Goal: Information Seeking & Learning: Learn about a topic

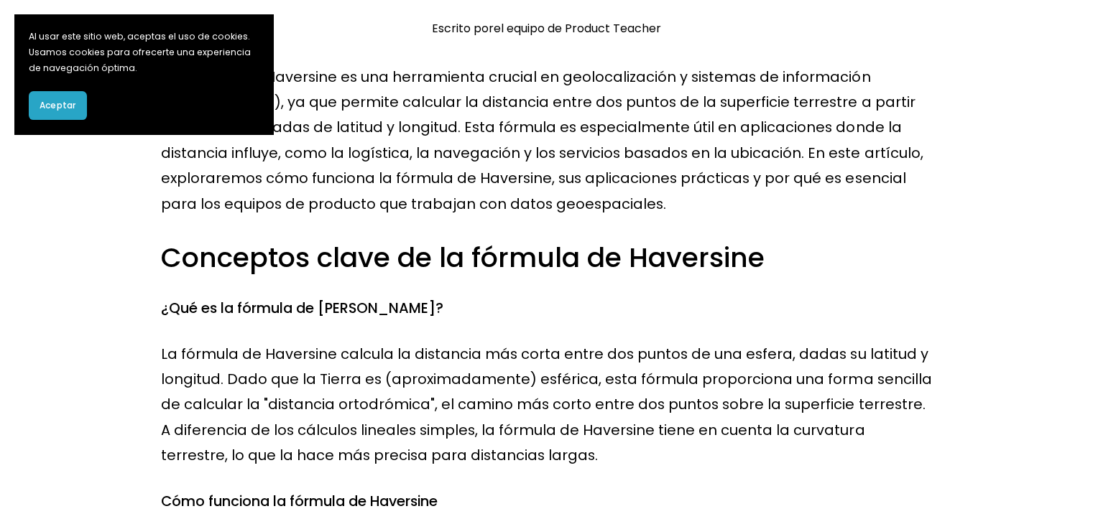
scroll to position [216, 0]
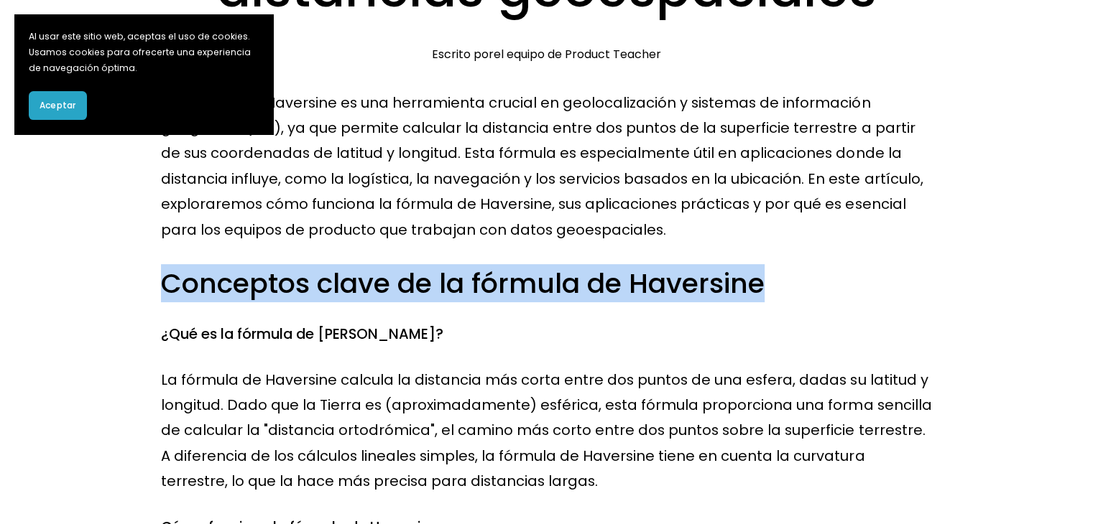
drag, startPoint x: 161, startPoint y: 286, endPoint x: 794, endPoint y: 291, distance: 633.6
click at [794, 291] on h3 "Conceptos clave de la fórmula de Haversine" at bounding box center [546, 284] width 770 height 37
click at [817, 288] on h3 "Conceptos clave de la fórmula de Haversine" at bounding box center [546, 284] width 770 height 37
click at [743, 294] on font "Conceptos clave de la fórmula de Haversine" at bounding box center [462, 283] width 603 height 38
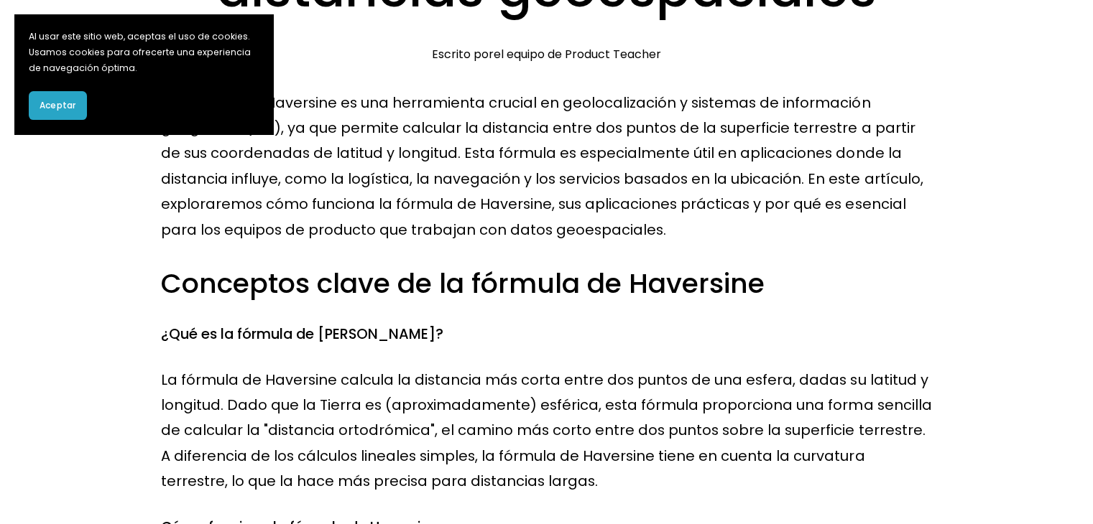
drag, startPoint x: 440, startPoint y: 311, endPoint x: 417, endPoint y: 314, distance: 23.2
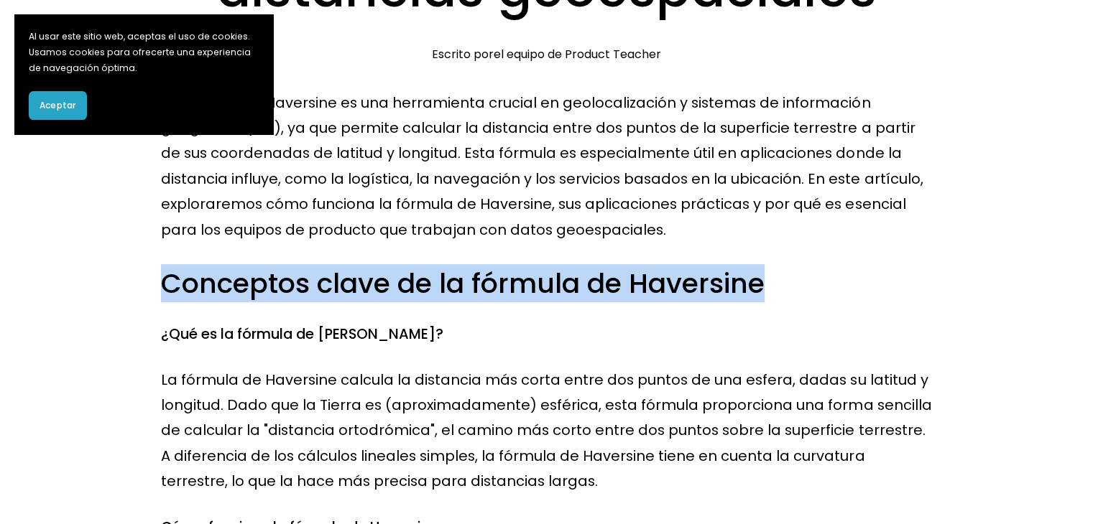
drag, startPoint x: 807, startPoint y: 282, endPoint x: 187, endPoint y: 295, distance: 620.8
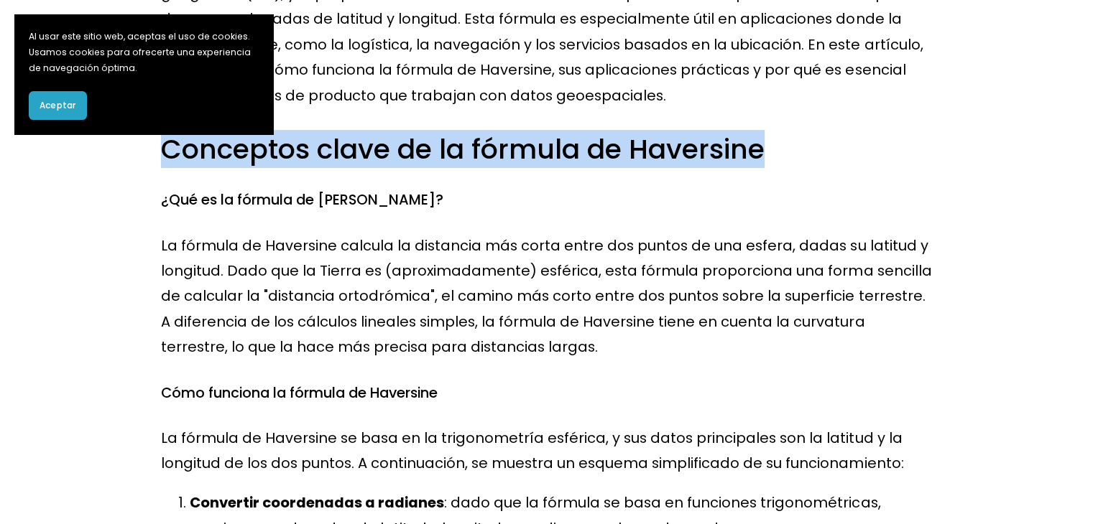
scroll to position [359, 0]
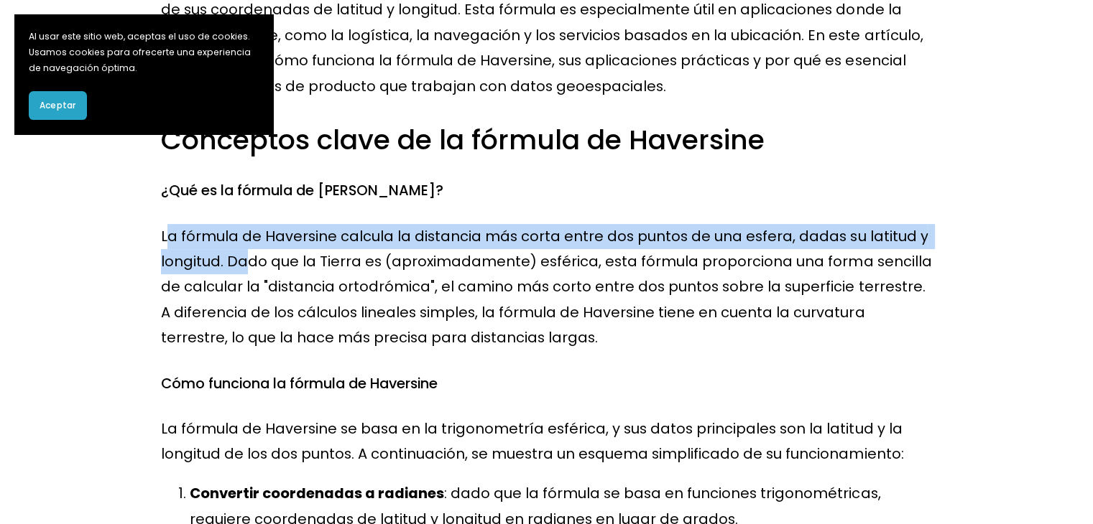
drag, startPoint x: 169, startPoint y: 231, endPoint x: 361, endPoint y: 269, distance: 195.5
click at [325, 270] on font "La fórmula de Haversine calcula la distancia más corta entre dos puntos de una …" at bounding box center [548, 287] width 774 height 122
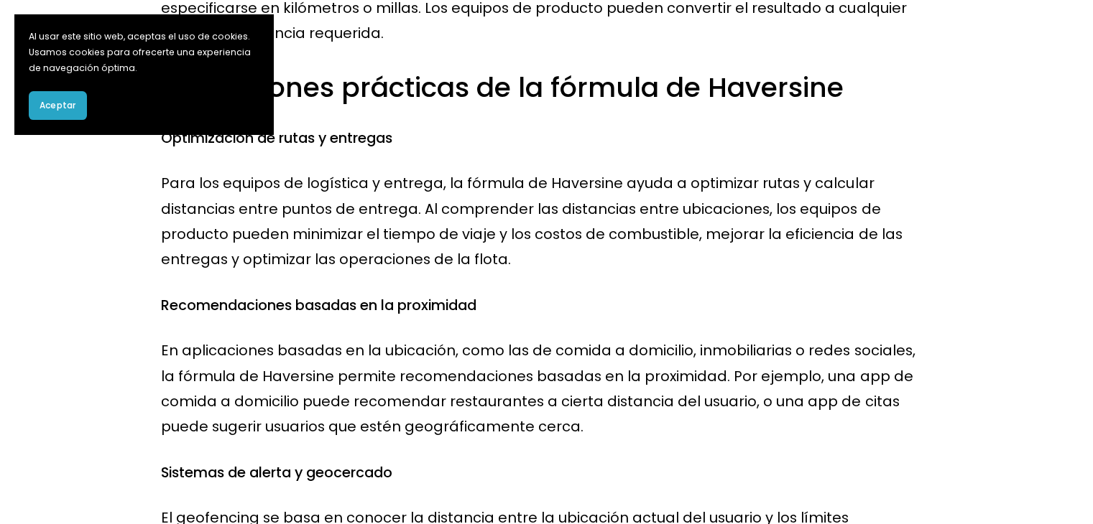
scroll to position [1006, 0]
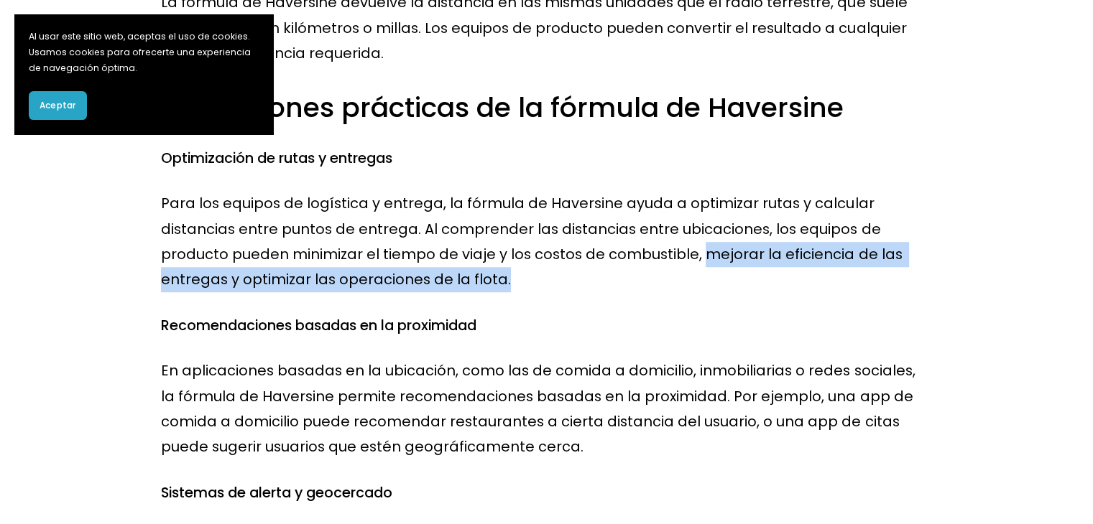
drag, startPoint x: 698, startPoint y: 253, endPoint x: 794, endPoint y: 277, distance: 98.4
click at [794, 277] on p "Para los equipos de logística y entrega, la fórmula de Haversine ayuda a optimi…" at bounding box center [546, 242] width 770 height 102
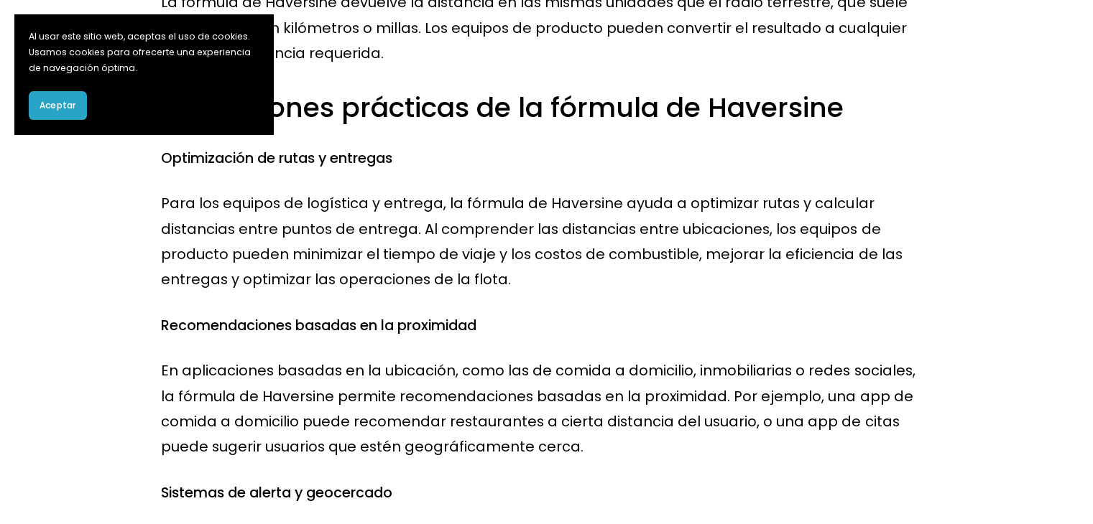
drag, startPoint x: 497, startPoint y: 284, endPoint x: 434, endPoint y: 279, distance: 63.4
click at [434, 279] on p "Para los equipos de logística y entrega, la fórmula de Haversine ayuda a optimi…" at bounding box center [546, 242] width 770 height 102
click at [769, 278] on p "Para los equipos de logística y entrega, la fórmula de Haversine ayuda a optimi…" at bounding box center [546, 242] width 770 height 102
drag, startPoint x: 733, startPoint y: 297, endPoint x: 613, endPoint y: 316, distance: 121.5
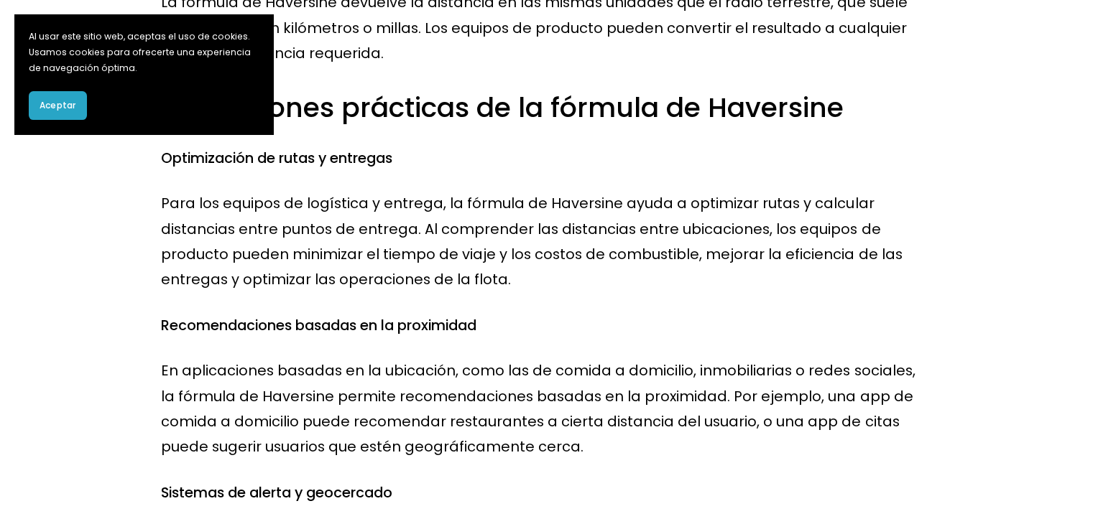
drag, startPoint x: 695, startPoint y: 259, endPoint x: 792, endPoint y: 272, distance: 97.8
click at [792, 272] on p "Para los equipos de logística y entrega, la fórmula de Haversine ayuda a optimi…" at bounding box center [546, 242] width 770 height 102
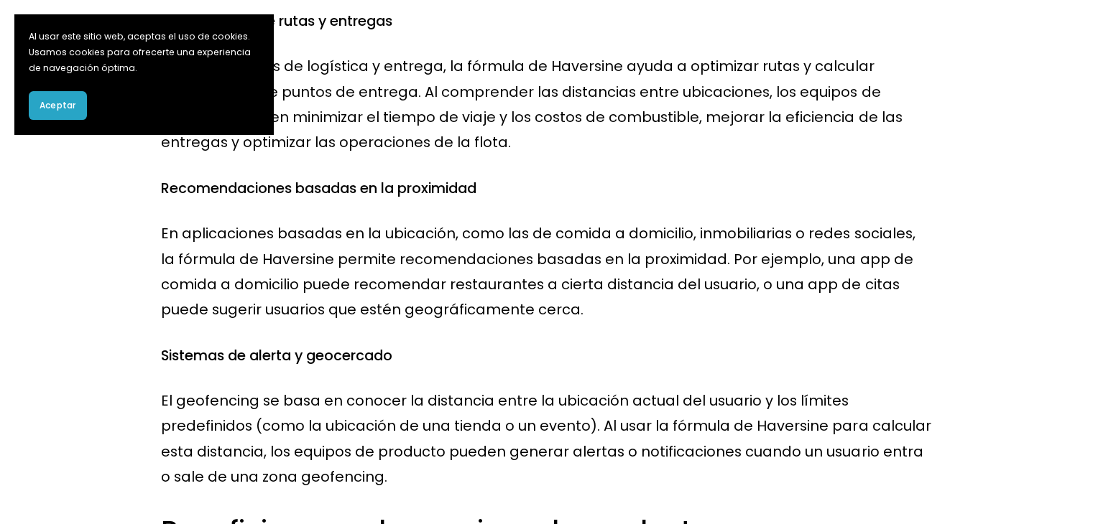
scroll to position [1149, 0]
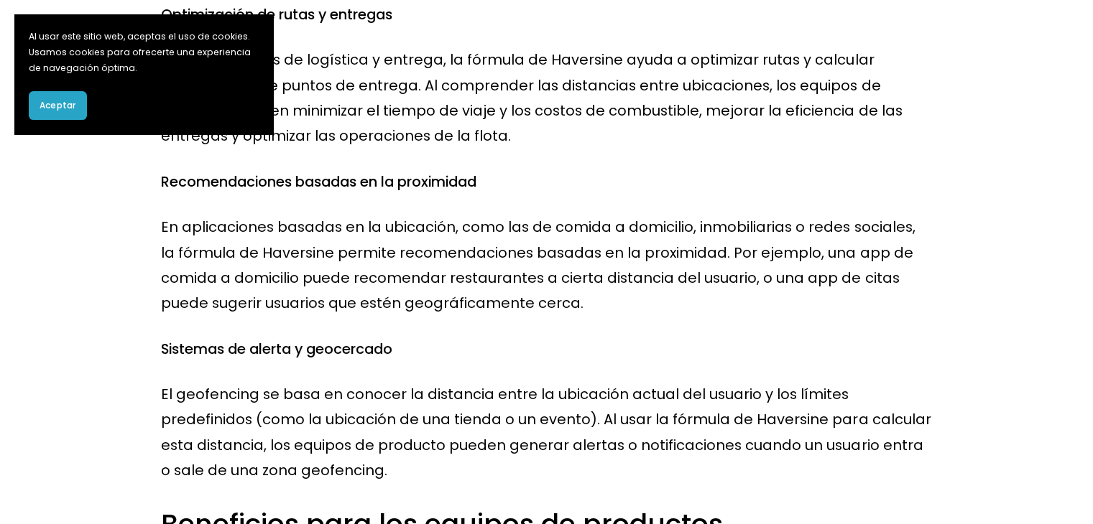
click at [588, 308] on p "En aplicaciones basadas en la ubicación, como las de comida a domicilio, inmobi…" at bounding box center [546, 266] width 770 height 102
drag, startPoint x: 569, startPoint y: 307, endPoint x: 359, endPoint y: 294, distance: 210.2
click at [359, 295] on p "En aplicaciones basadas en la ubicación, como las de comida a domicilio, inmobi…" at bounding box center [546, 266] width 770 height 102
click at [580, 317] on p "En aplicaciones basadas en la ubicación, como las de comida a domicilio, inmobi…" at bounding box center [546, 266] width 770 height 102
click at [392, 353] on font "Sistemas de alerta y geocercado" at bounding box center [276, 349] width 231 height 20
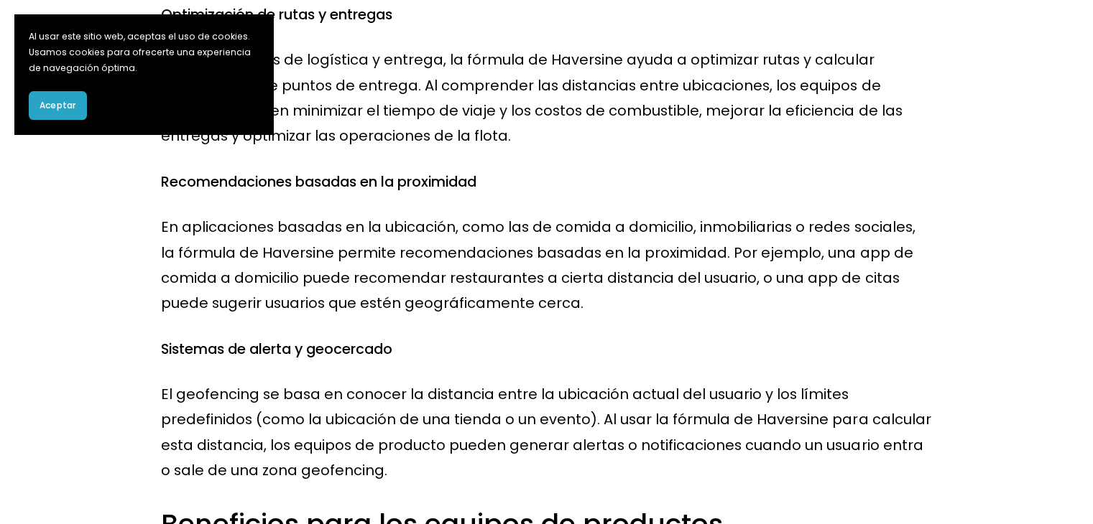
click at [417, 339] on div "La fórmula de Haversine es una herramienta crucial en geolocalización y sistema…" at bounding box center [546, 522] width 770 height 2731
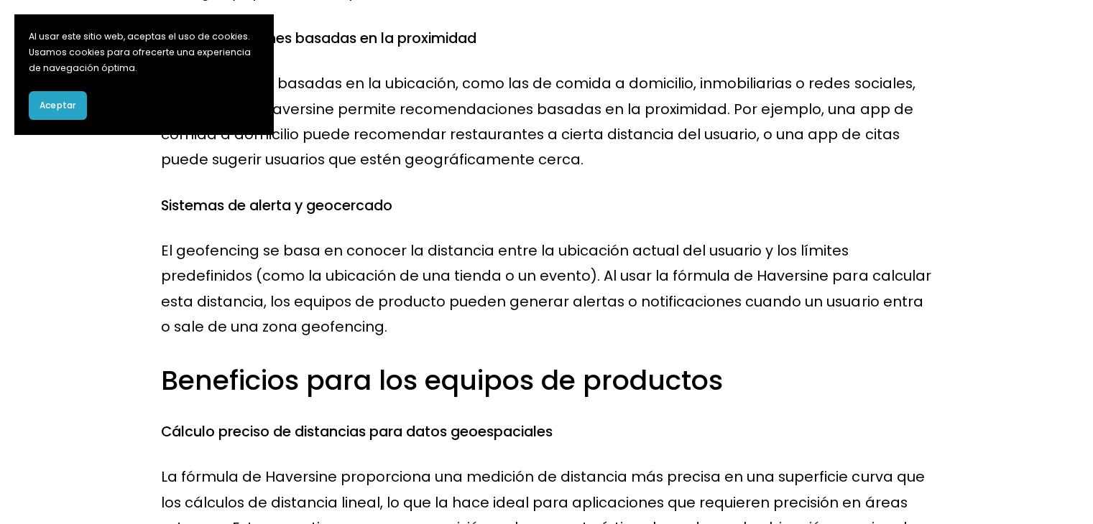
scroll to position [1437, 0]
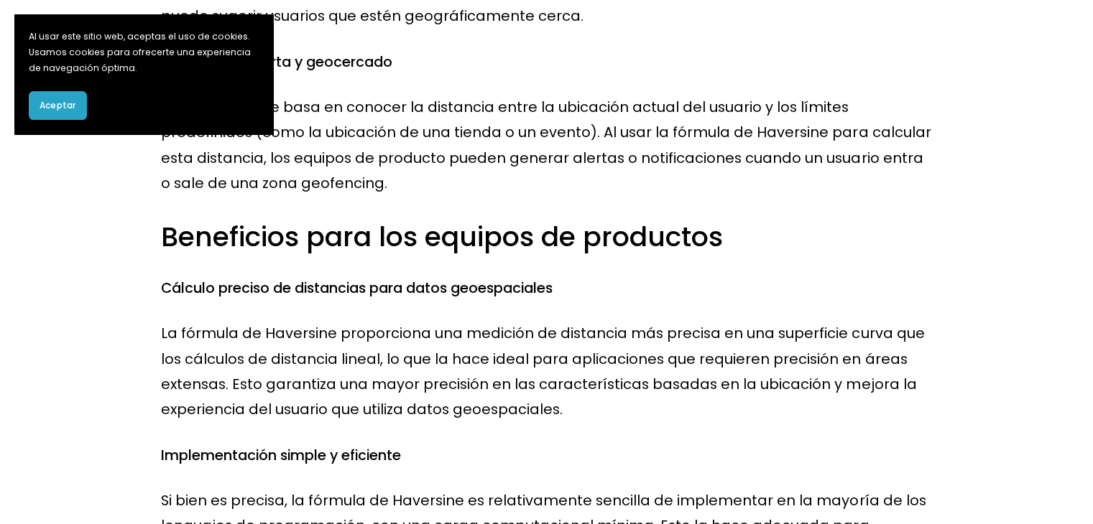
drag, startPoint x: 494, startPoint y: 264, endPoint x: 417, endPoint y: 259, distance: 77.8
click at [491, 264] on div "La fórmula de Haversine es una herramienta crucial en geolocalización y sistema…" at bounding box center [546, 234] width 770 height 2731
drag, startPoint x: 75, startPoint y: 109, endPoint x: 88, endPoint y: 116, distance: 14.8
click at [75, 110] on button "Aceptar" at bounding box center [58, 105] width 58 height 29
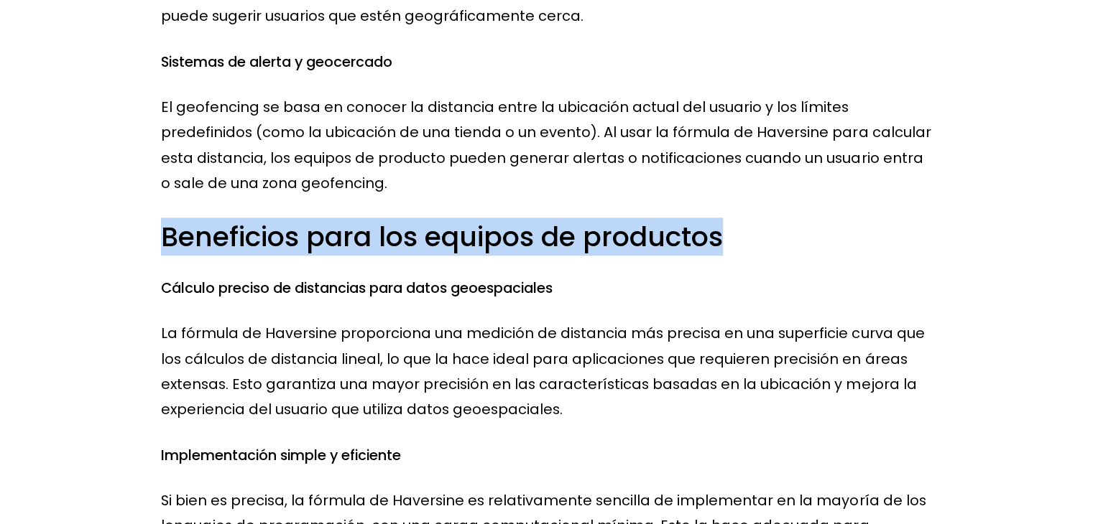
drag, startPoint x: 155, startPoint y: 239, endPoint x: 769, endPoint y: 220, distance: 614.5
click at [767, 220] on div "La fórmula de Haversine es una herramienta crucial en geolocalización y sistema…" at bounding box center [546, 240] width 794 height 2743
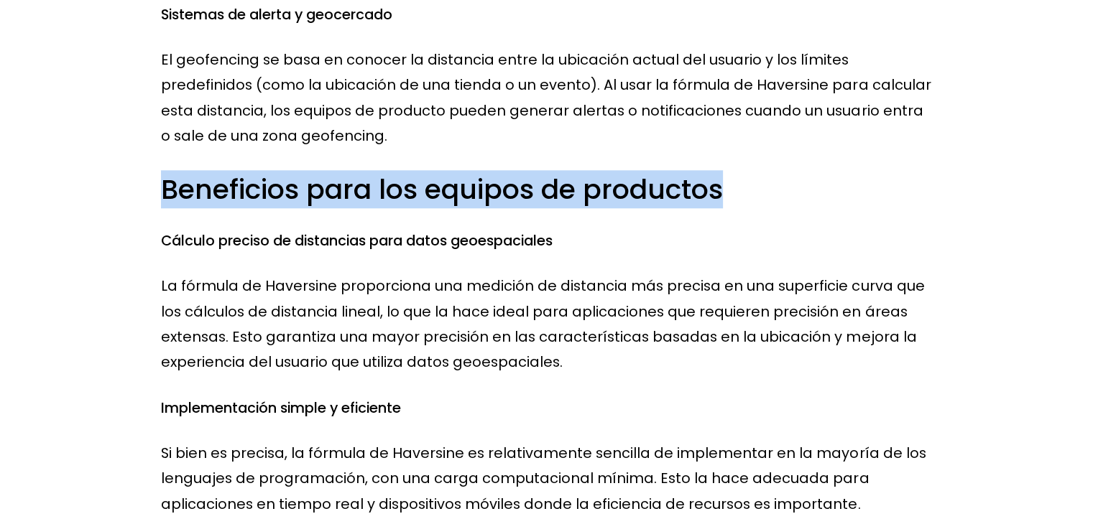
scroll to position [1509, 0]
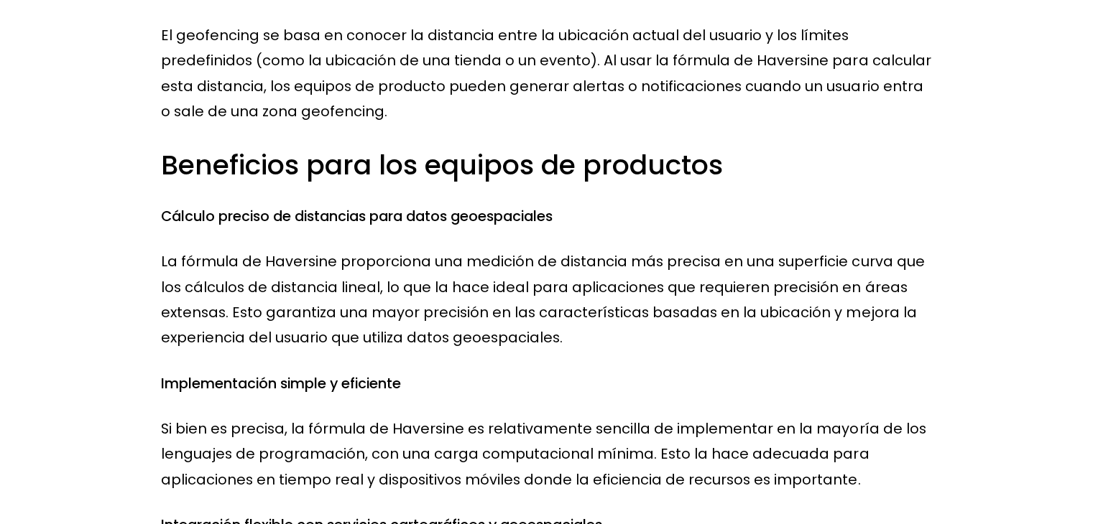
click at [405, 241] on div "La fórmula de Haversine es una herramienta crucial en geolocalización y sistema…" at bounding box center [546, 162] width 770 height 2731
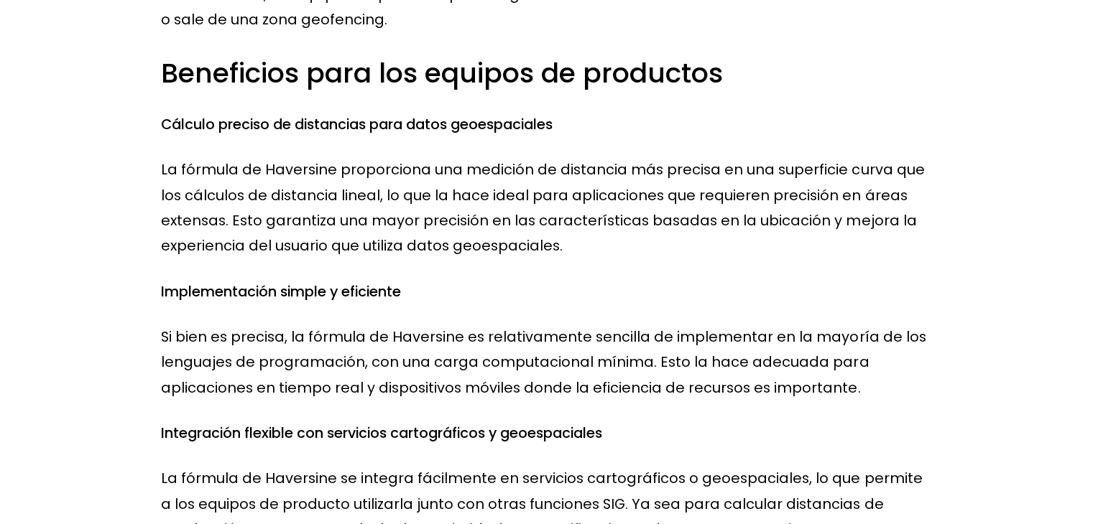
scroll to position [1580, 0]
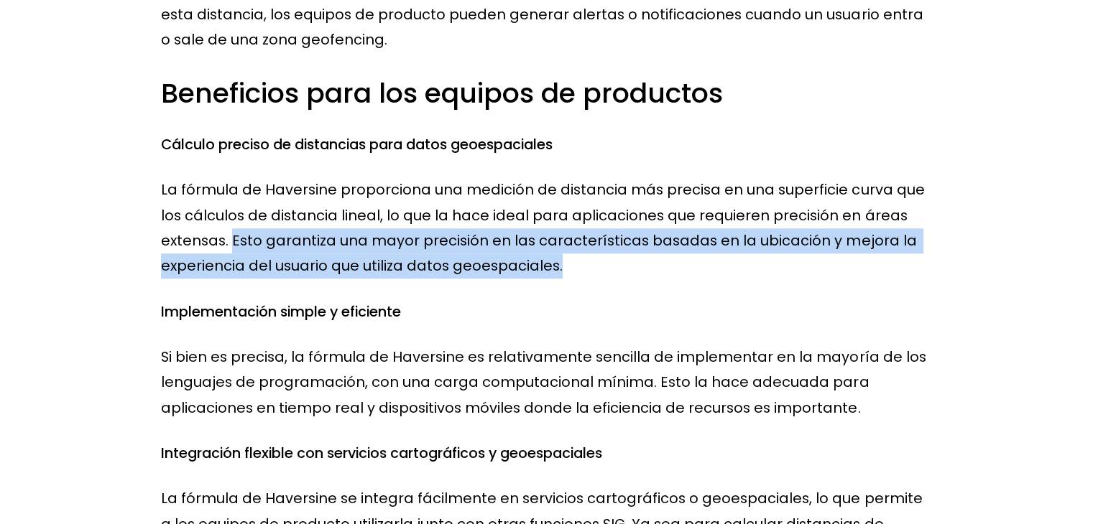
drag, startPoint x: 230, startPoint y: 240, endPoint x: 899, endPoint y: 274, distance: 669.7
click at [899, 274] on p "La fórmula de Haversine proporciona una medición de distancia más precisa en un…" at bounding box center [546, 228] width 770 height 102
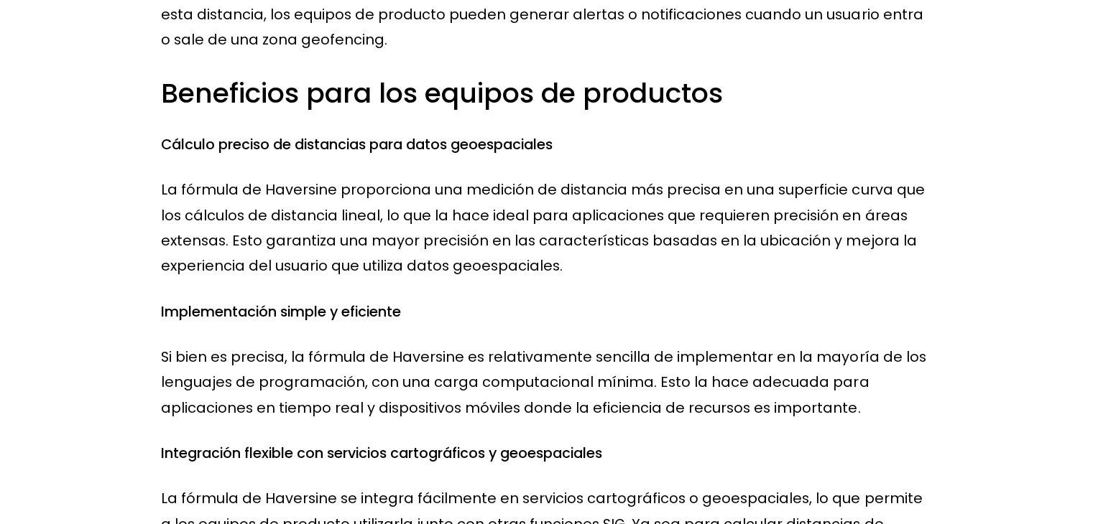
click at [601, 284] on div "La fórmula de Haversine es una herramienta crucial en geolocalización y sistema…" at bounding box center [546, 91] width 770 height 2731
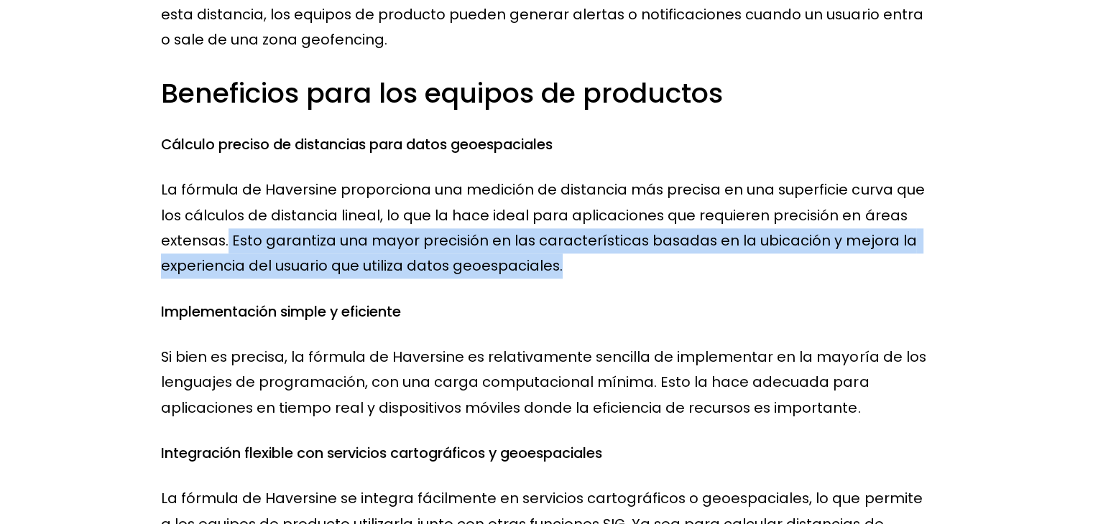
drag, startPoint x: 228, startPoint y: 242, endPoint x: 571, endPoint y: 268, distance: 343.6
click at [571, 268] on p "La fórmula de Haversine proporciona una medición de distancia más precisa en un…" at bounding box center [546, 228] width 770 height 102
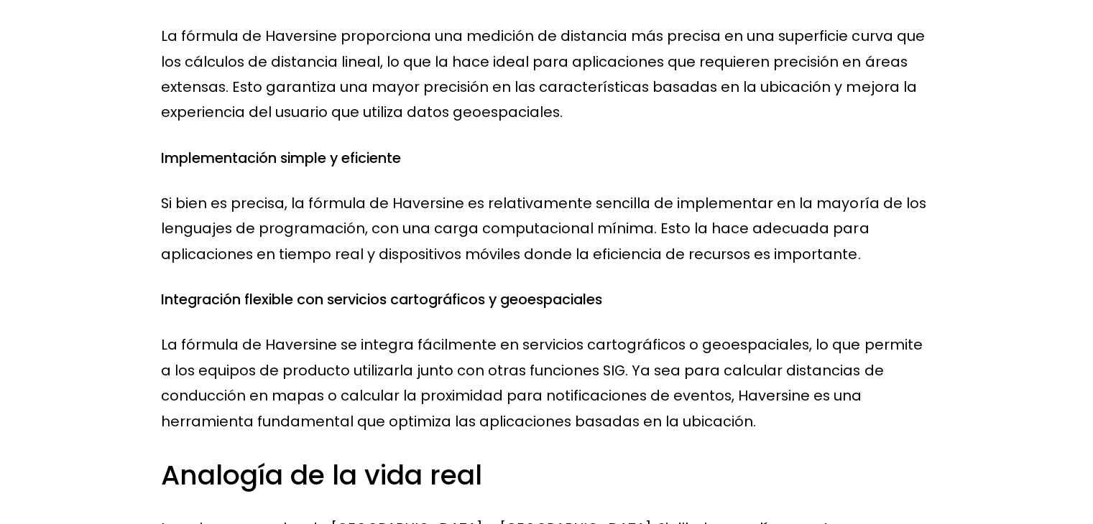
scroll to position [1724, 0]
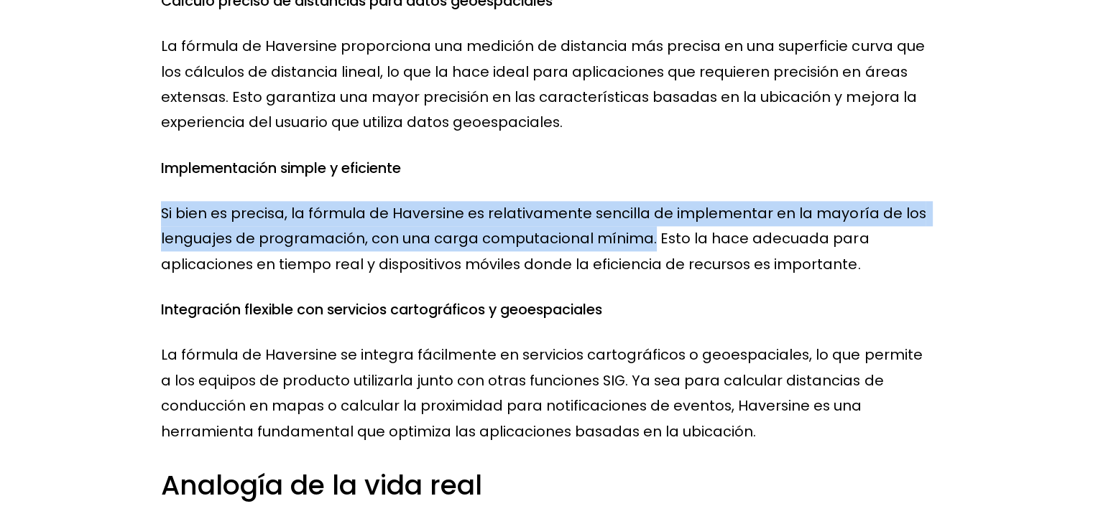
drag, startPoint x: 644, startPoint y: 240, endPoint x: 159, endPoint y: 203, distance: 485.6
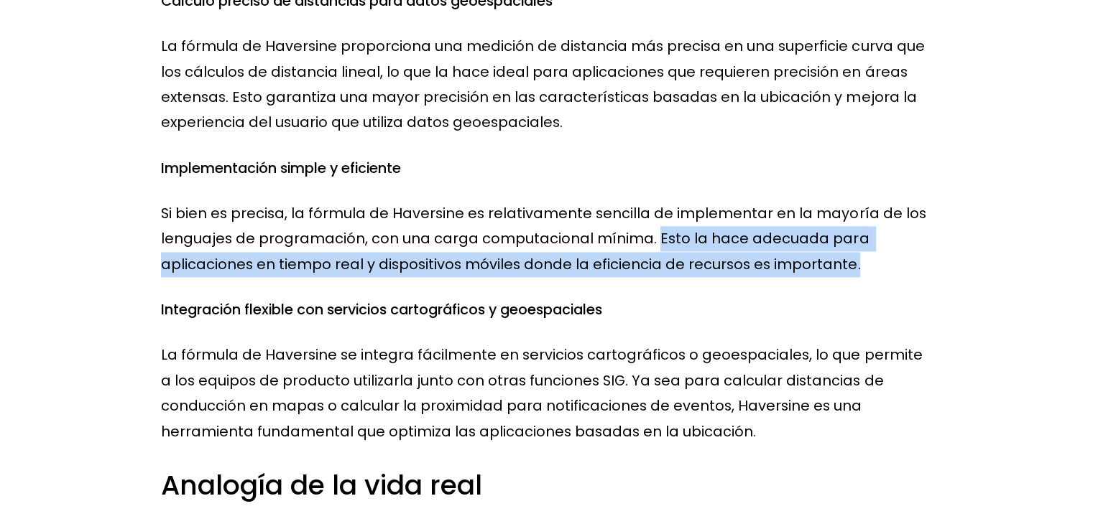
drag, startPoint x: 647, startPoint y: 241, endPoint x: 903, endPoint y: 268, distance: 257.2
click at [903, 268] on p "Si bien es precisa, la fórmula de Haversine es relativamente sencilla de implem…" at bounding box center [546, 239] width 770 height 76
click at [912, 244] on p "Si bien es precisa, la fórmula de Haversine es relativamente sencilla de implem…" at bounding box center [546, 239] width 770 height 76
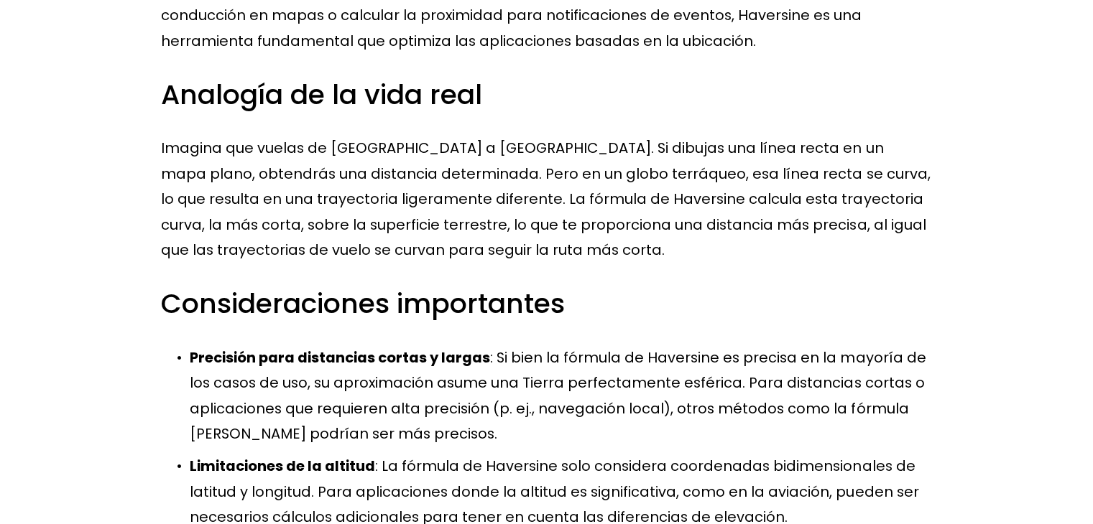
scroll to position [2083, 0]
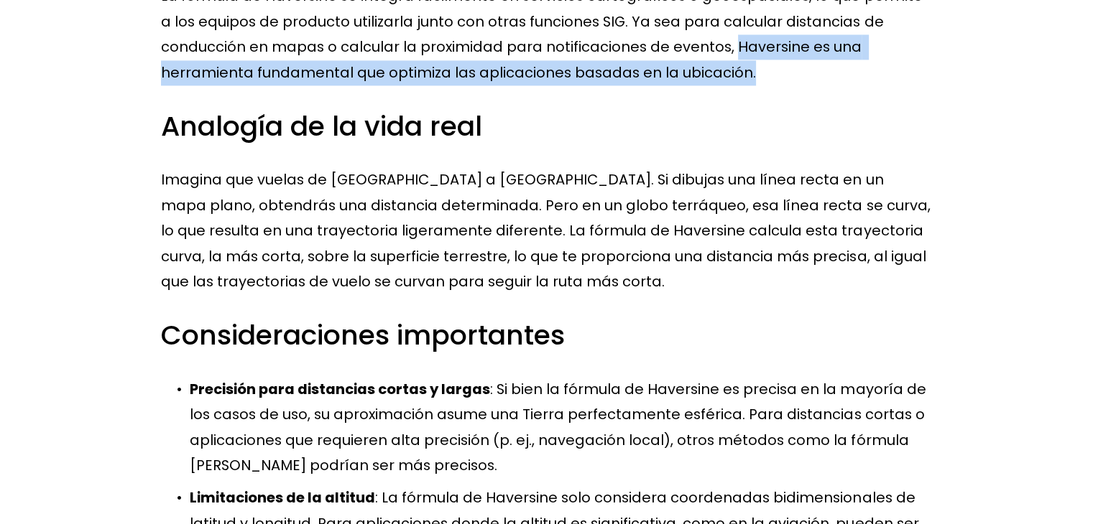
drag, startPoint x: 746, startPoint y: 74, endPoint x: 726, endPoint y: 50, distance: 32.1
click at [726, 50] on p "La fórmula de Haversine se integra fácilmente en servicios cartográficos o geoe…" at bounding box center [546, 34] width 770 height 102
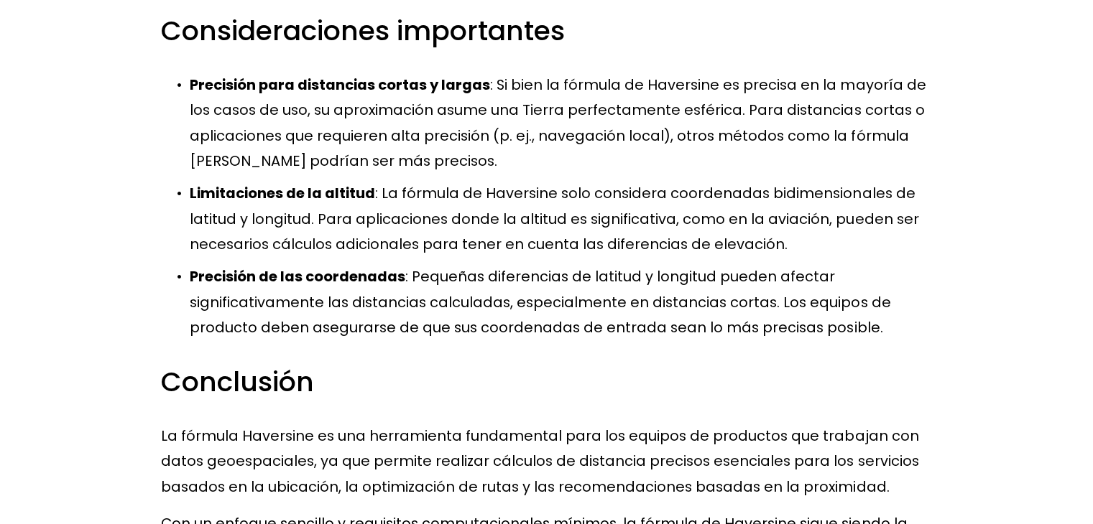
scroll to position [2371, 0]
